Goal: Entertainment & Leisure: Browse casually

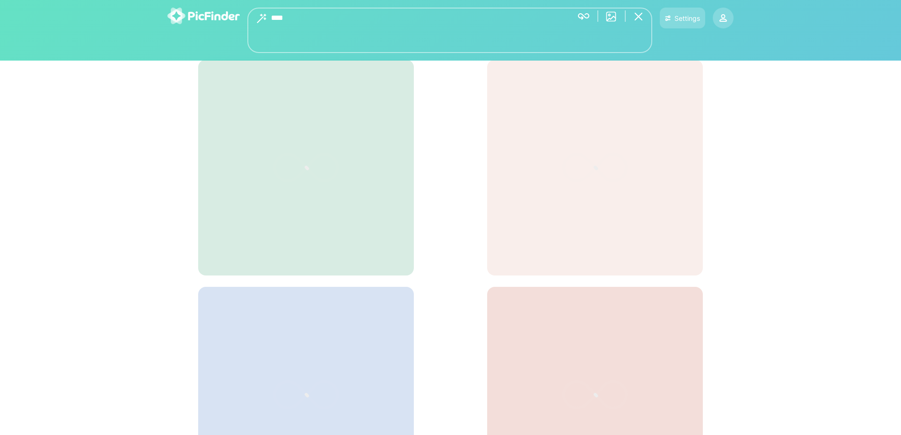
click at [306, 16] on textarea "****" at bounding box center [418, 30] width 294 height 45
type textarea "**********"
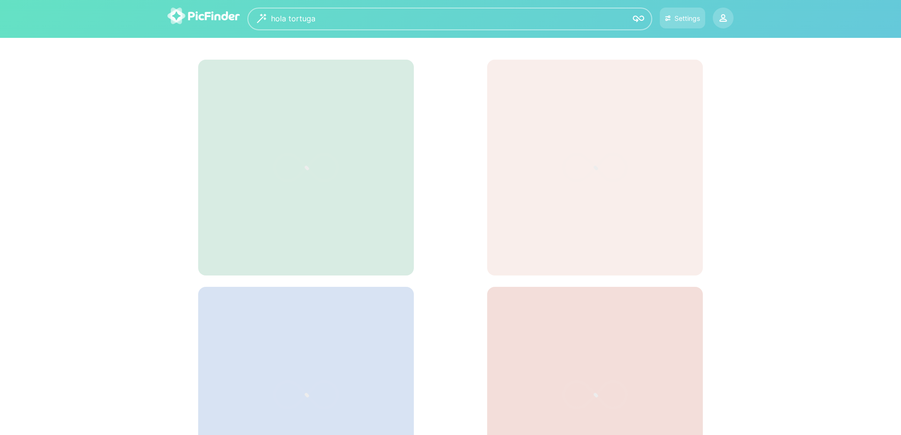
scroll to position [95, 0]
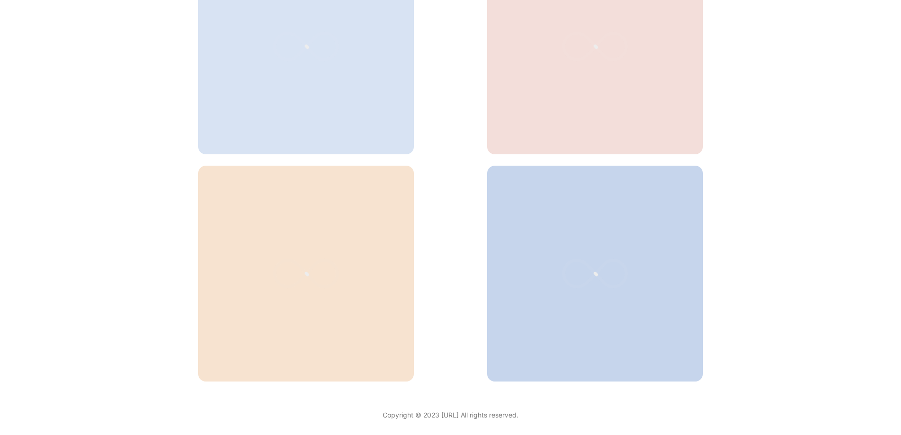
scroll to position [17, 0]
